Goal: Information Seeking & Learning: Find contact information

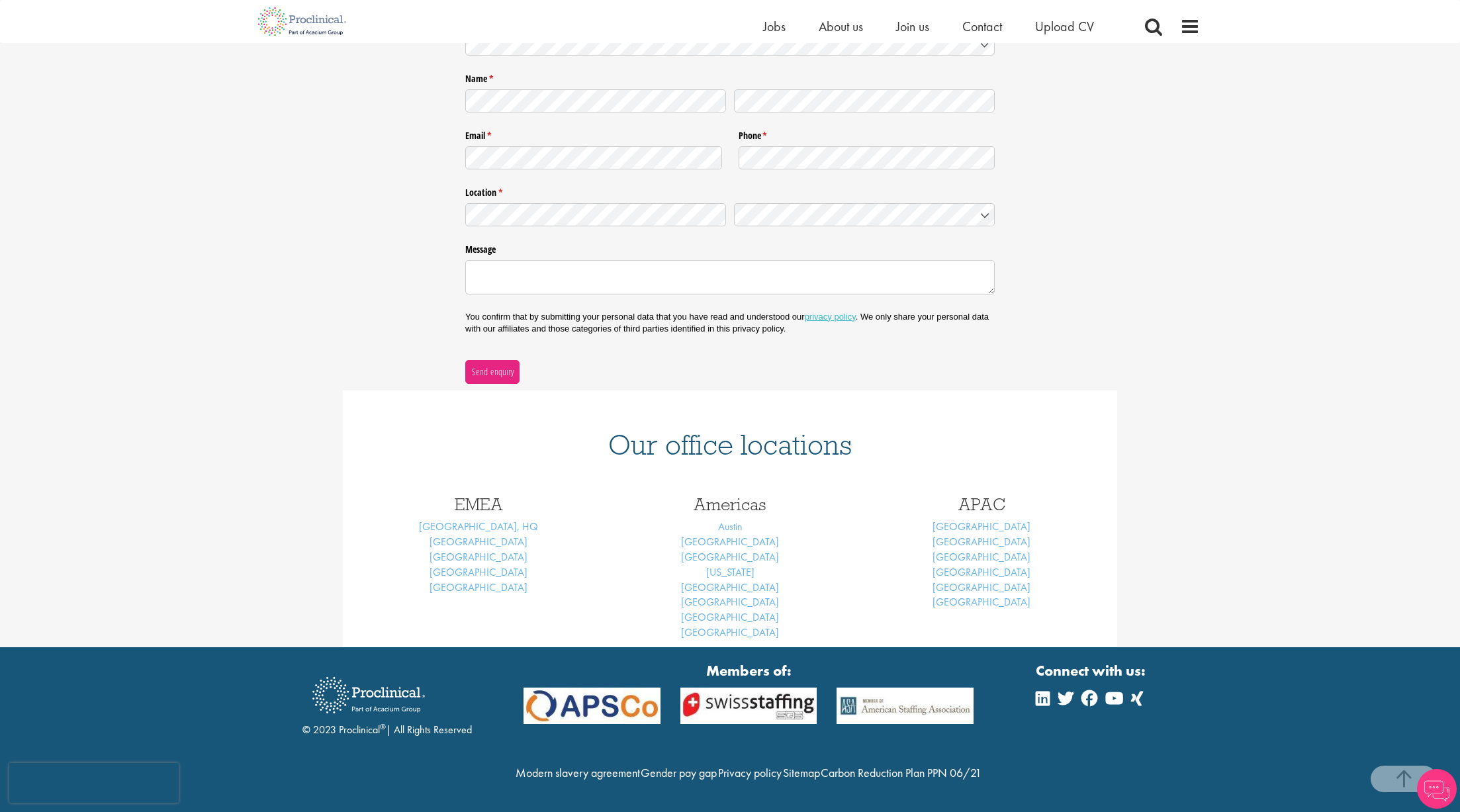
scroll to position [229, 0]
click at [491, 520] on link "London, HQ" at bounding box center [478, 527] width 119 height 14
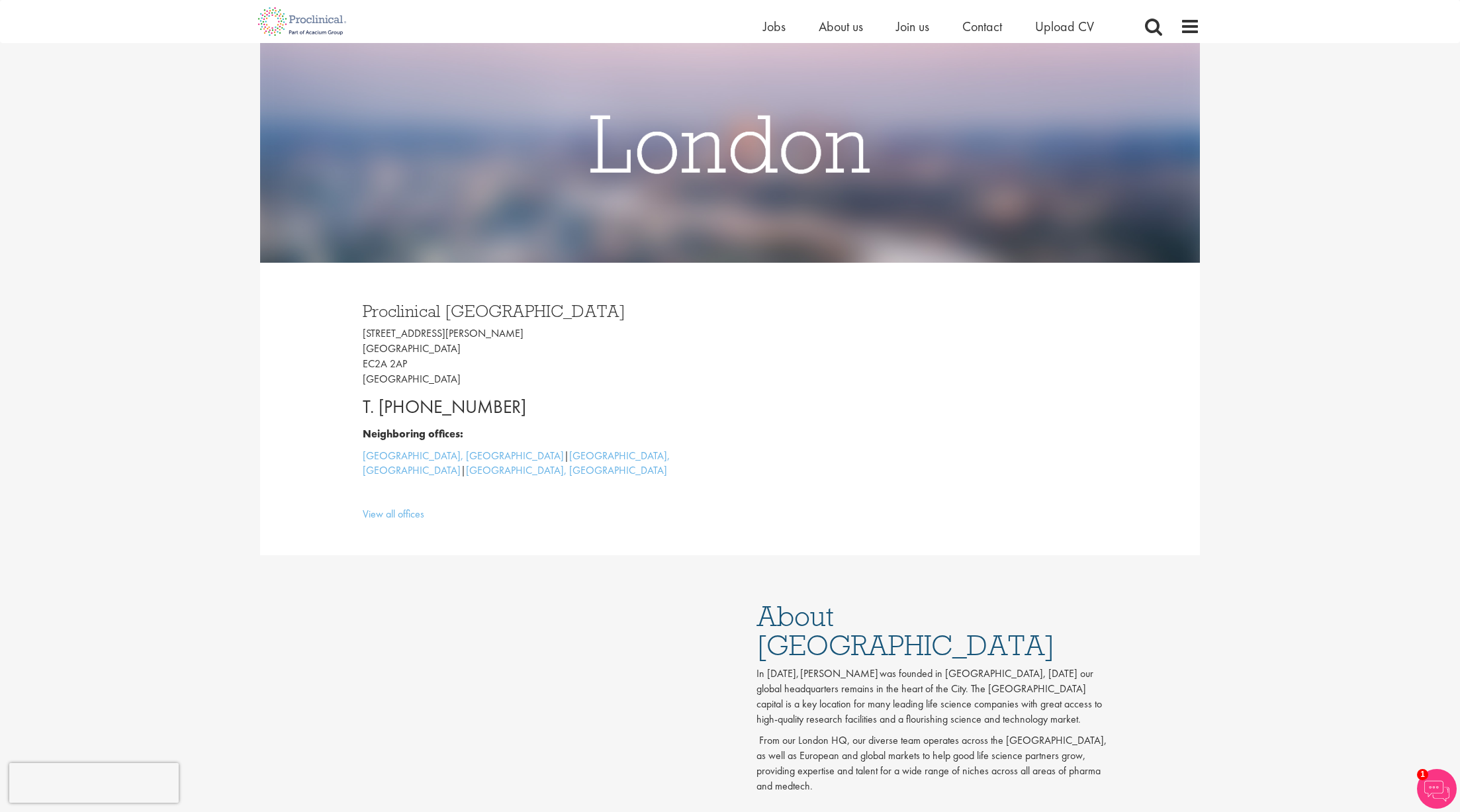
scroll to position [132, 0]
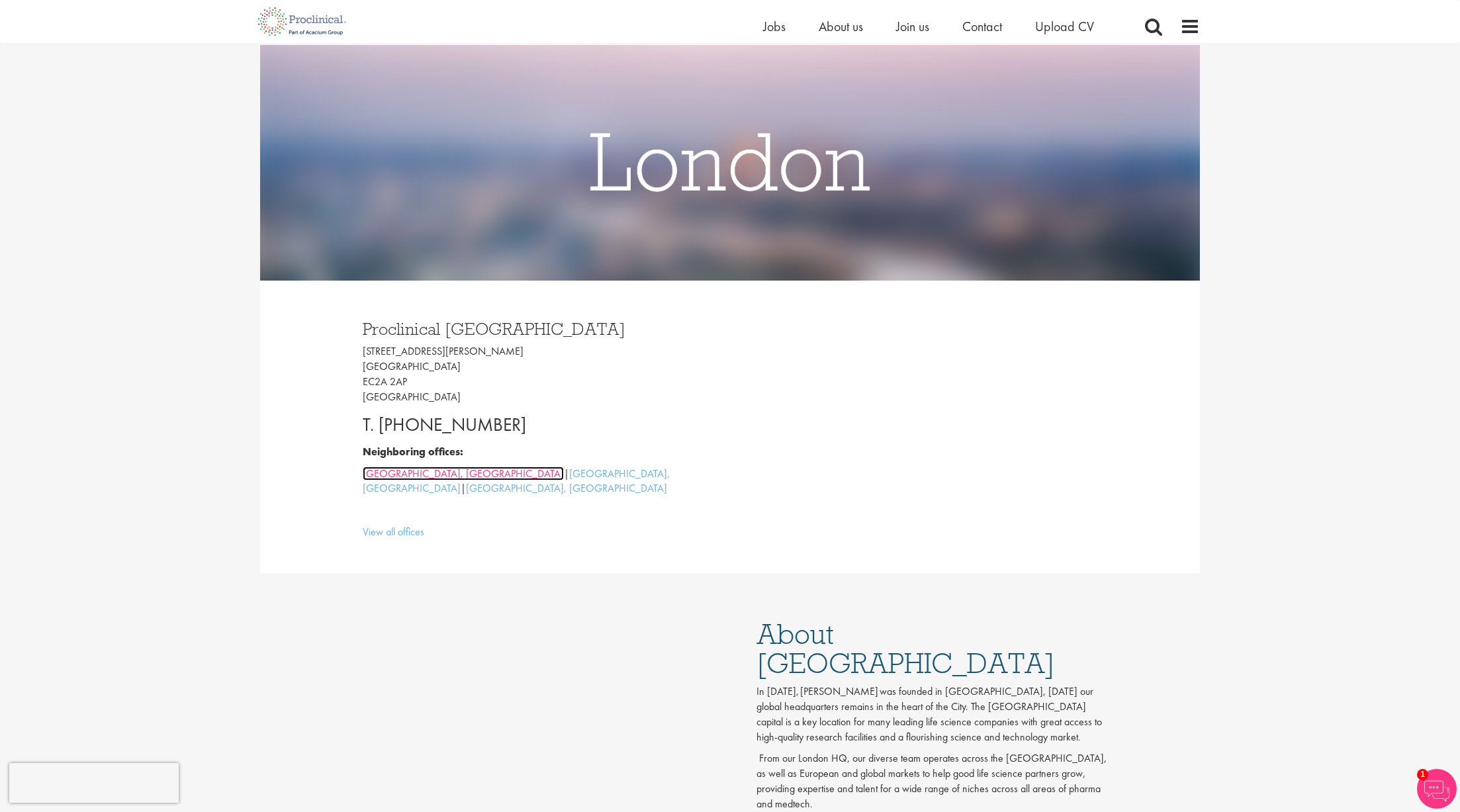
click at [384, 479] on link "Cambridge, UK" at bounding box center [463, 474] width 201 height 14
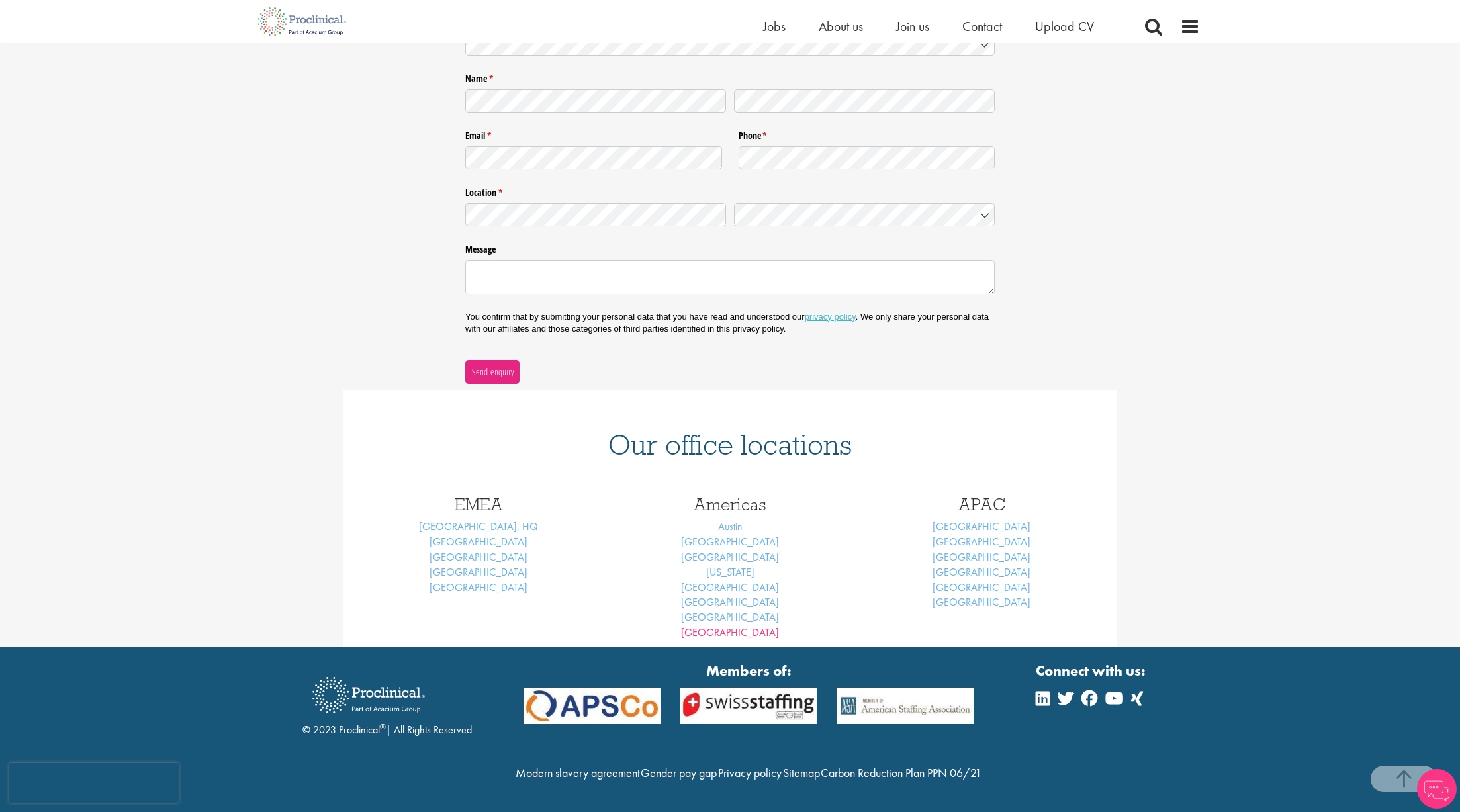
scroll to position [229, 0]
click at [768, 24] on span "Jobs" at bounding box center [774, 26] width 23 height 17
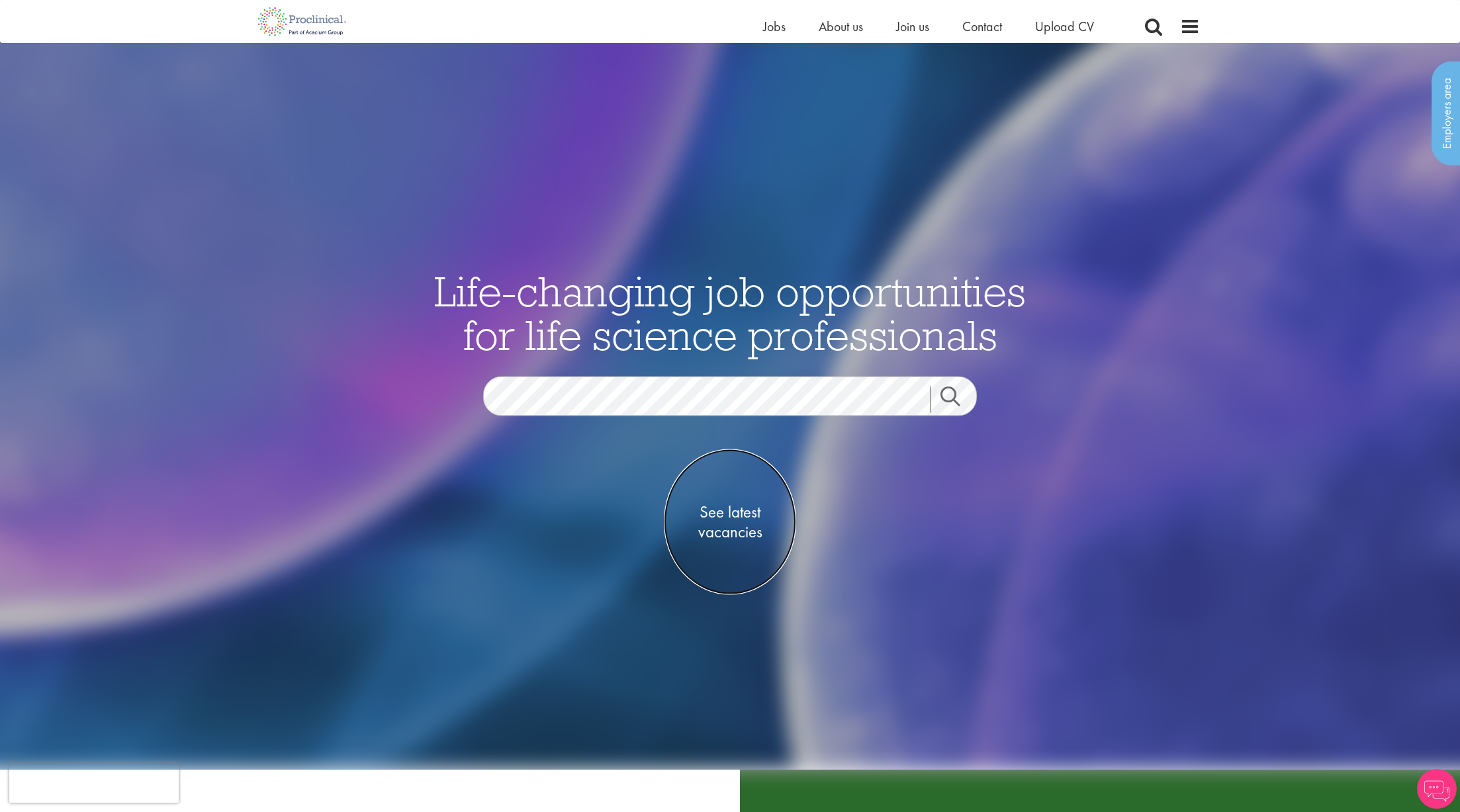
click at [737, 477] on link "See latest vacancies" at bounding box center [730, 521] width 132 height 146
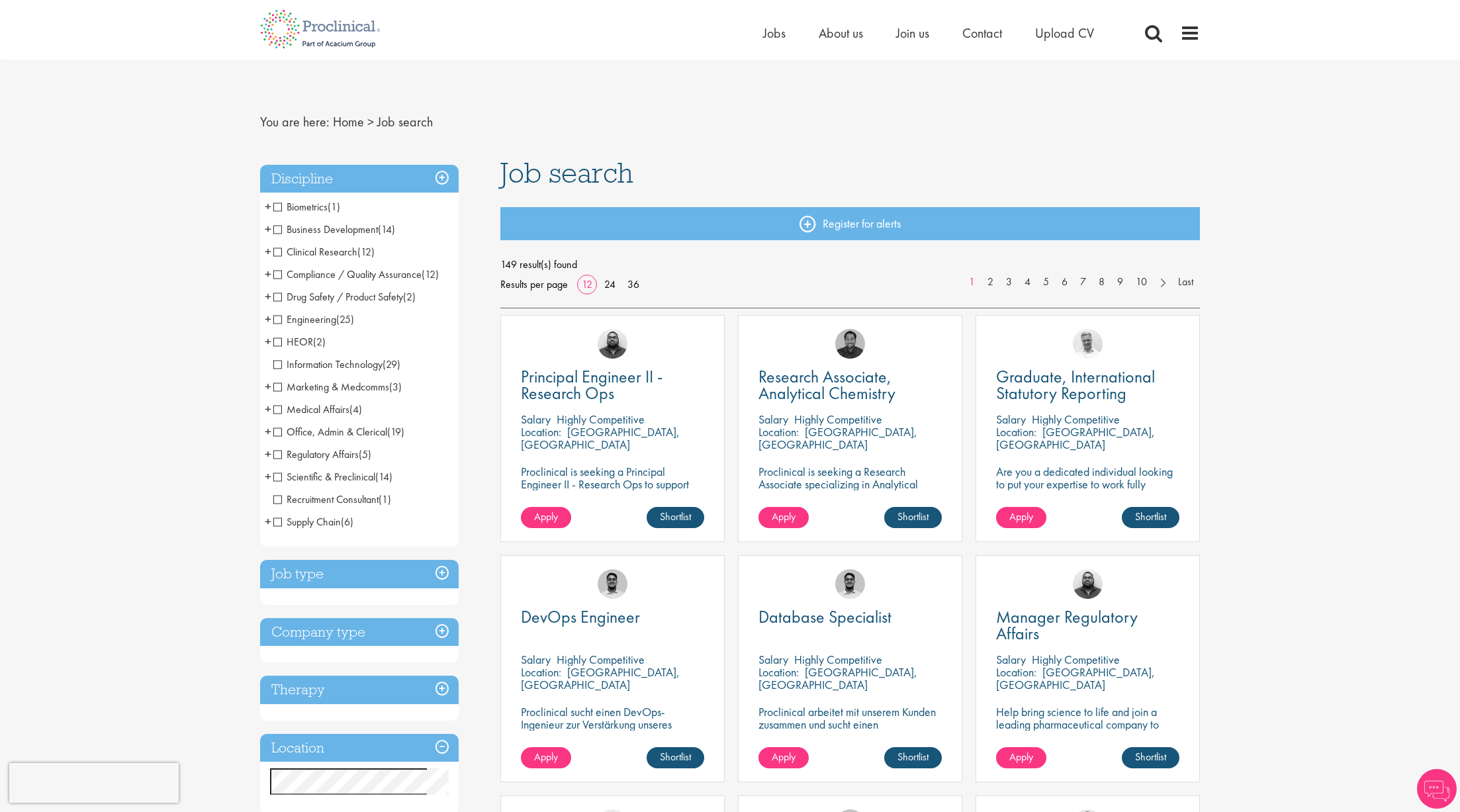
click at [330, 454] on span "Regulatory Affairs" at bounding box center [316, 455] width 85 height 14
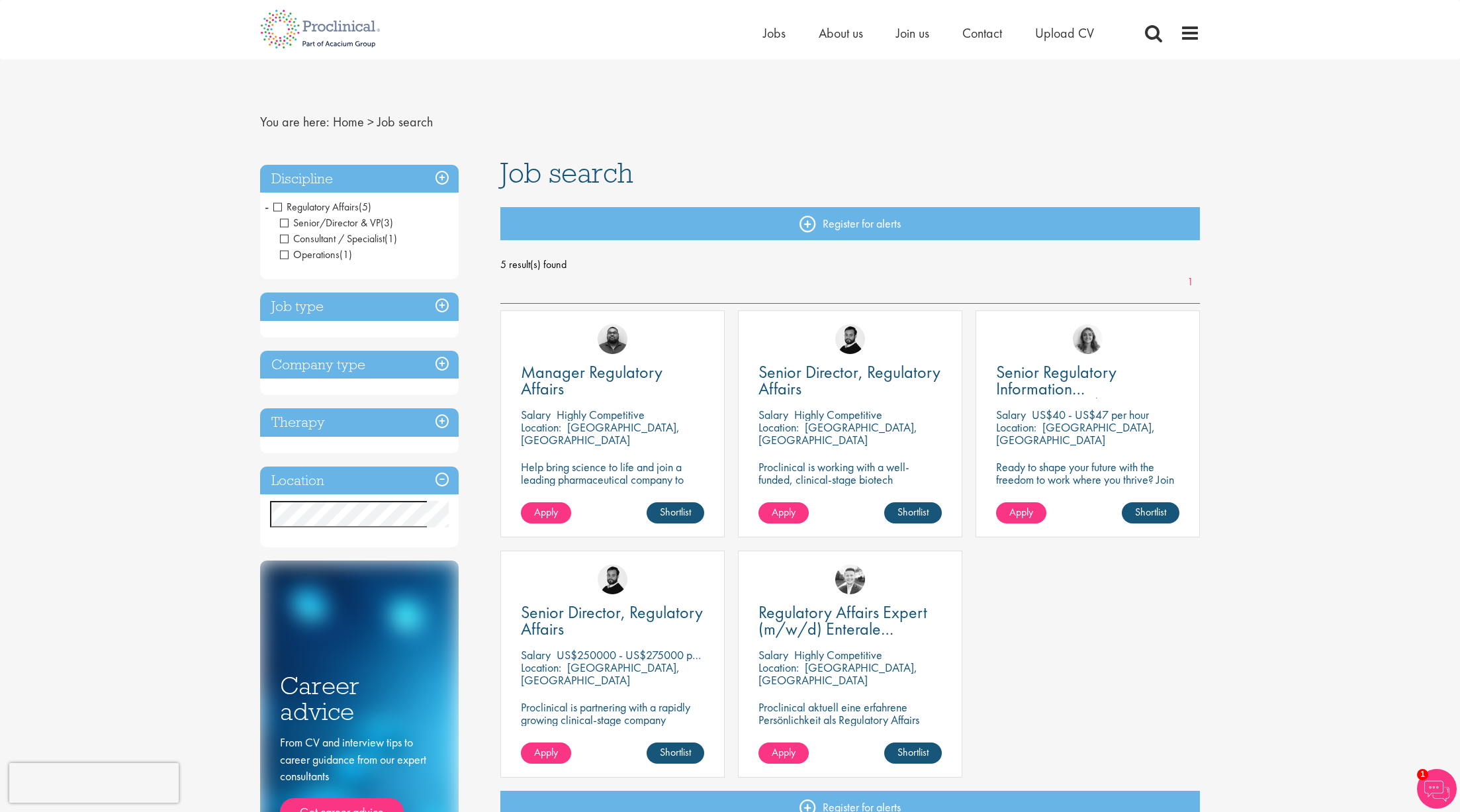
drag, startPoint x: 828, startPoint y: 118, endPoint x: 821, endPoint y: 122, distance: 8.1
drag, startPoint x: 821, startPoint y: 122, endPoint x: 663, endPoint y: 129, distance: 158.2
drag, startPoint x: 663, startPoint y: 129, endPoint x: 634, endPoint y: 126, distance: 29.2
drag, startPoint x: 634, startPoint y: 126, endPoint x: 545, endPoint y: 119, distance: 89.3
drag, startPoint x: 545, startPoint y: 119, endPoint x: 480, endPoint y: 119, distance: 65.0
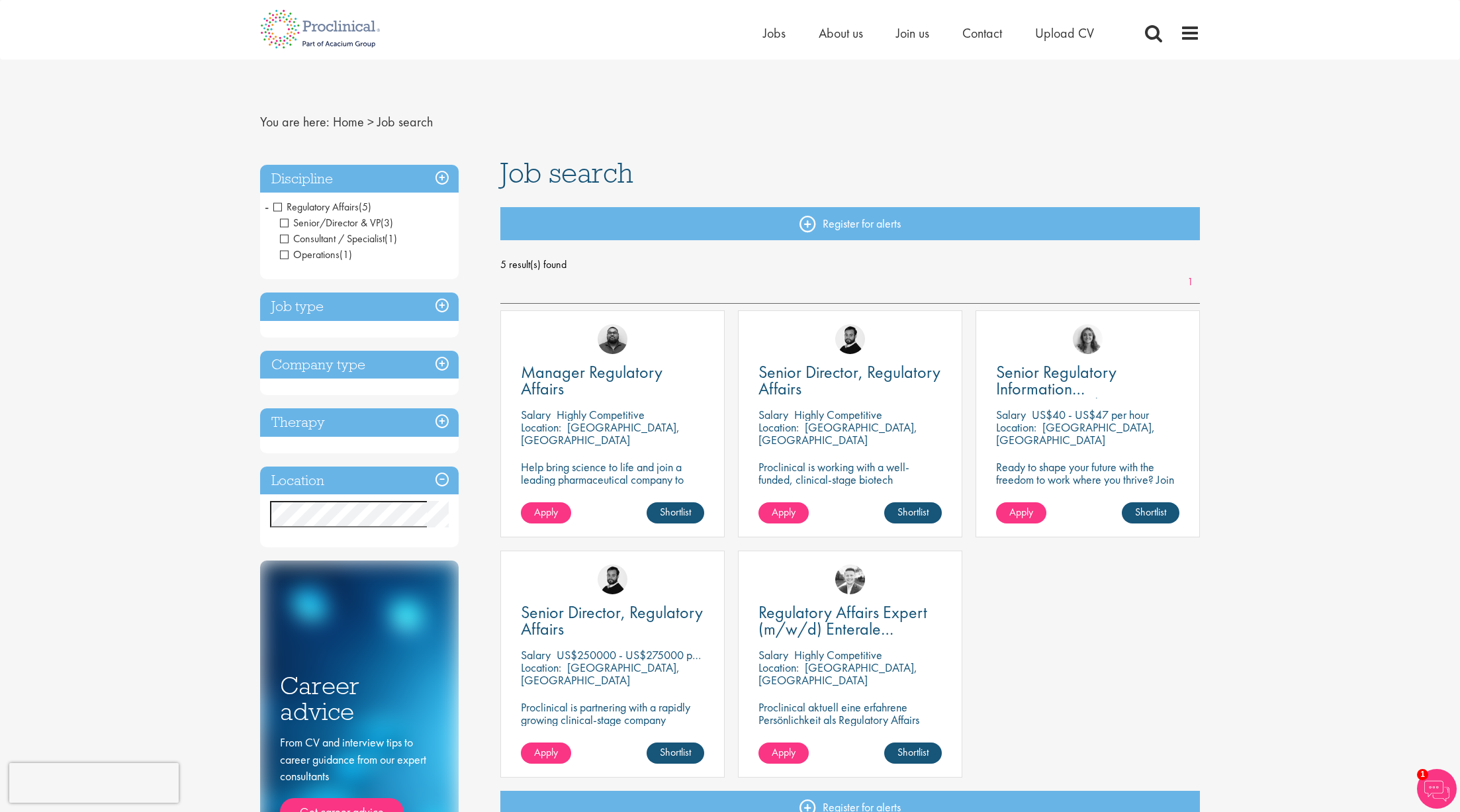
drag, startPoint x: 480, startPoint y: 119, endPoint x: 467, endPoint y: 108, distance: 17.0
drag, startPoint x: 467, startPoint y: 108, endPoint x: 463, endPoint y: 88, distance: 20.4
click at [463, 88] on div "You are here: Home > Job search Discipline Regulatory Affairs (5) - + Senior/Di…" at bounding box center [730, 483] width 960 height 847
